Goal: Navigation & Orientation: Find specific page/section

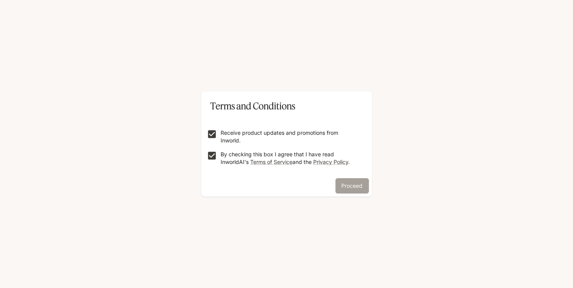
click at [353, 186] on button "Proceed" at bounding box center [351, 185] width 33 height 15
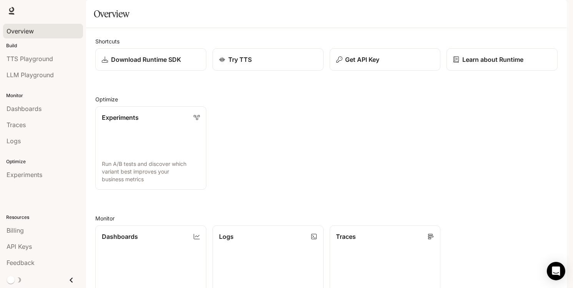
click at [23, 36] on link "Overview" at bounding box center [43, 31] width 80 height 15
click at [312, 190] on div "Experiments Run A/B tests and discover which variant best improves your busines…" at bounding box center [323, 145] width 468 height 90
